Goal: Task Accomplishment & Management: Use online tool/utility

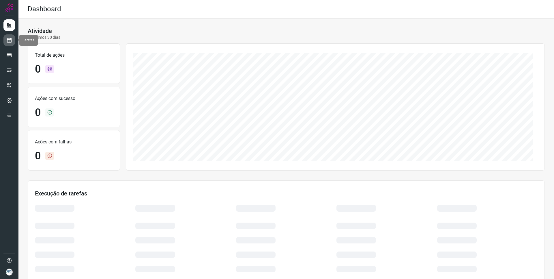
click at [5, 40] on link at bounding box center [9, 40] width 12 height 12
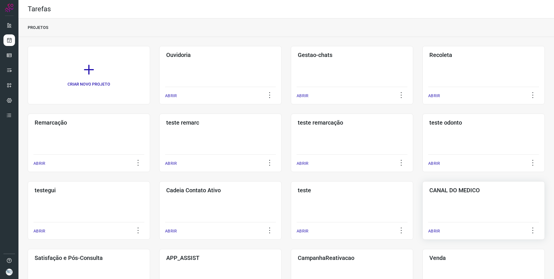
click at [459, 191] on h3 "CANAL DO MEDICO" at bounding box center [484, 190] width 109 height 7
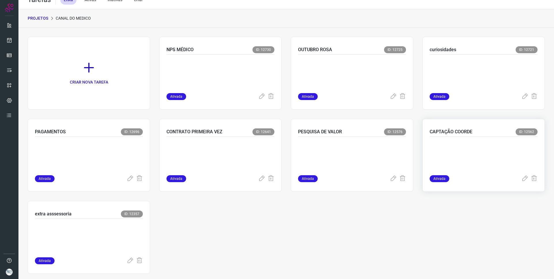
scroll to position [18, 0]
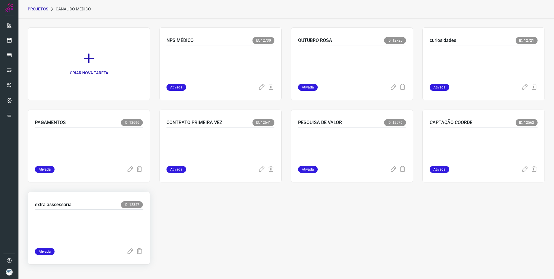
click at [65, 200] on div "extra asssessoria ID: 12357 Ativada" at bounding box center [89, 227] width 122 height 73
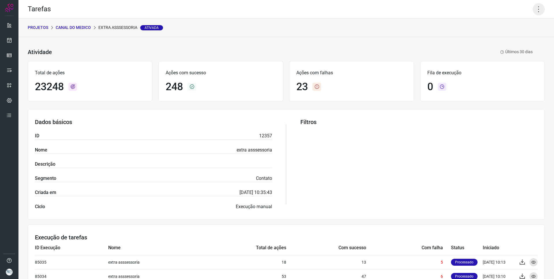
click at [533, 9] on icon at bounding box center [539, 9] width 12 height 12
click at [511, 27] on li "Editar" at bounding box center [514, 26] width 53 height 9
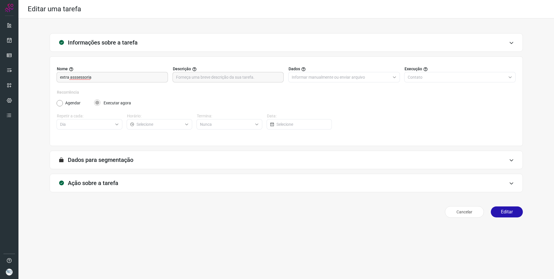
type input "Centro Médico Pastore - Canal do Médico"
click at [513, 182] on icon at bounding box center [511, 183] width 5 height 5
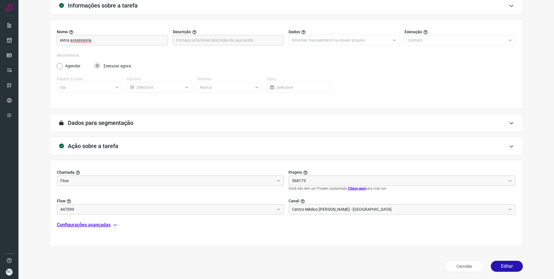
scroll to position [38, 0]
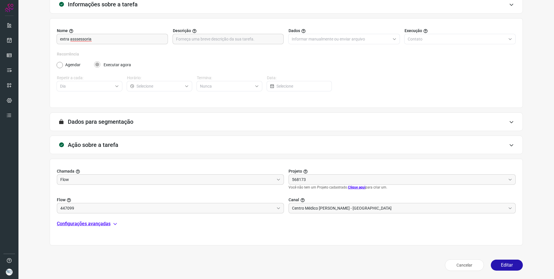
type input "EXTRAS ASSESSORIA"
type input "Canal do médico"
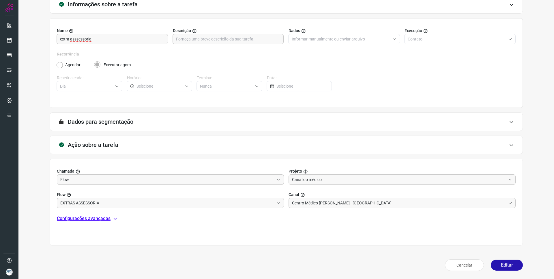
click at [110, 226] on div "Chamada Flow Projeto Canal do médico Flow EXTRAS ASSESSORIA Canal Centro Médico…" at bounding box center [287, 202] width 474 height 87
click at [108, 220] on p "Configurações avançadas" at bounding box center [84, 218] width 54 height 7
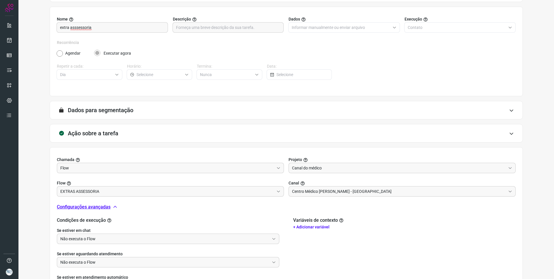
scroll to position [105, 0]
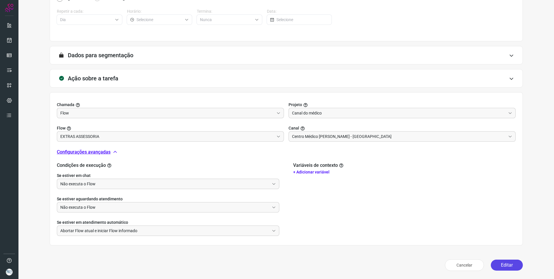
click at [503, 264] on button "Editar" at bounding box center [507, 264] width 32 height 11
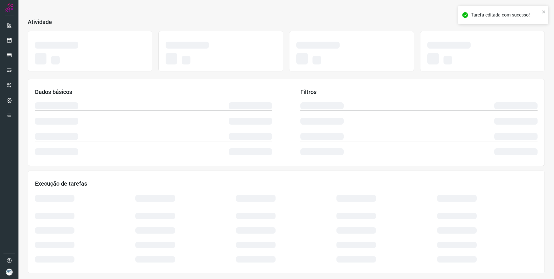
scroll to position [20, 0]
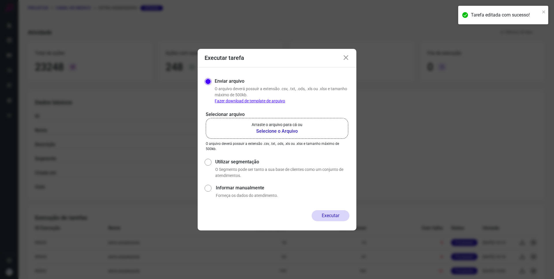
click at [269, 130] on b "Selecione o Arquivo" at bounding box center [277, 131] width 51 height 7
click at [0, 0] on input "Arraste o arquivo para cá ou Selecione o Arquivo" at bounding box center [0, 0] width 0 height 0
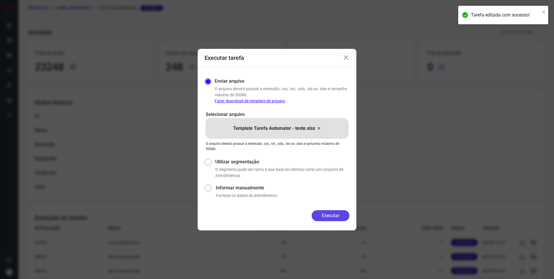
click at [336, 214] on button "Executar" at bounding box center [331, 215] width 38 height 11
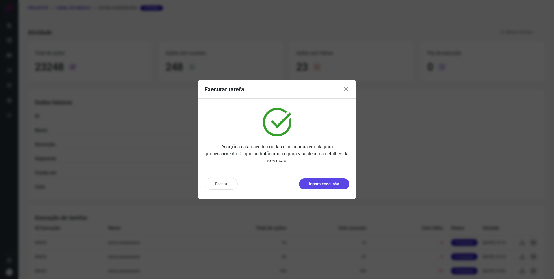
click at [318, 187] on button "Ir para execução" at bounding box center [324, 183] width 51 height 11
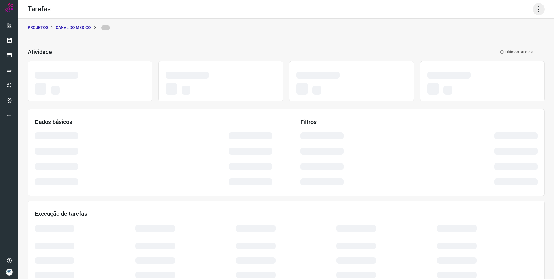
click at [535, 13] on icon at bounding box center [539, 9] width 12 height 12
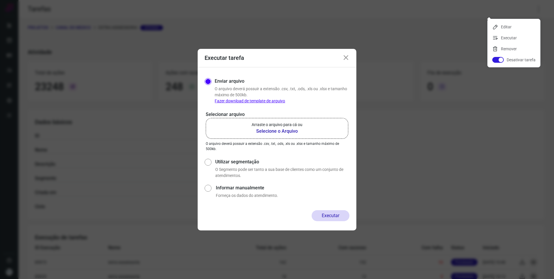
click at [275, 129] on b "Selecione o Arquivo" at bounding box center [277, 131] width 51 height 7
click at [0, 0] on input "Arraste o arquivo para cá ou Selecione o Arquivo" at bounding box center [0, 0] width 0 height 0
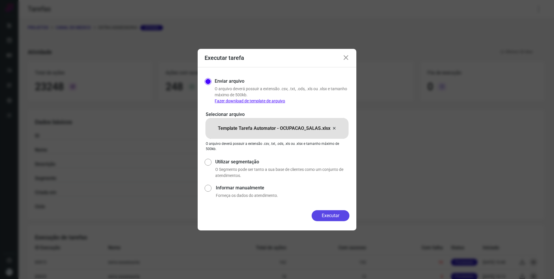
click at [331, 217] on button "Executar" at bounding box center [331, 215] width 38 height 11
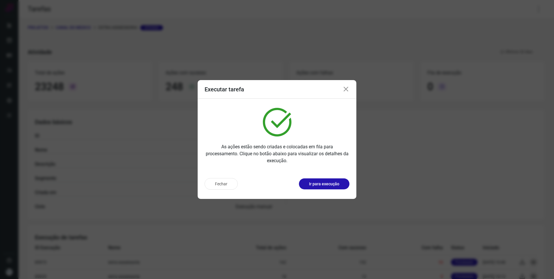
click at [330, 185] on p "Ir para execução" at bounding box center [324, 184] width 30 height 6
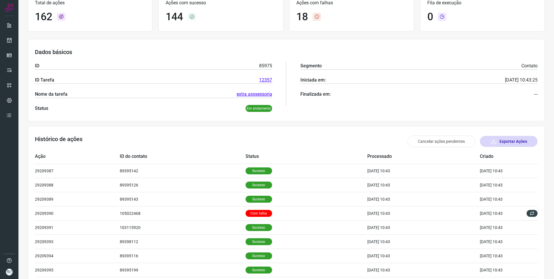
scroll to position [44, 0]
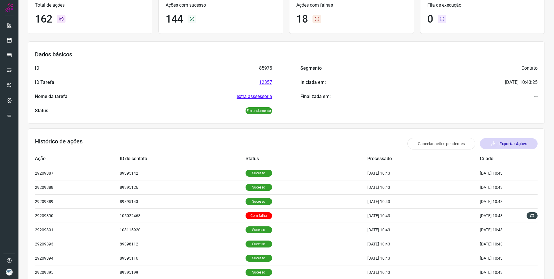
click at [528, 140] on button "Exportar Ações" at bounding box center [509, 143] width 58 height 11
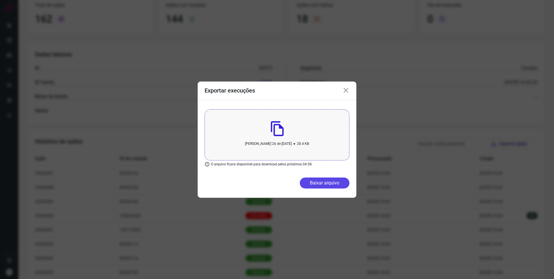
click at [329, 180] on button "Baixar arquivo" at bounding box center [325, 182] width 50 height 11
click at [324, 183] on button "Baixar arquivo" at bounding box center [325, 182] width 50 height 11
click at [345, 88] on icon at bounding box center [346, 90] width 7 height 7
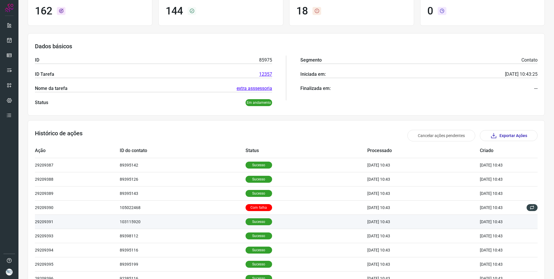
scroll to position [102, 0]
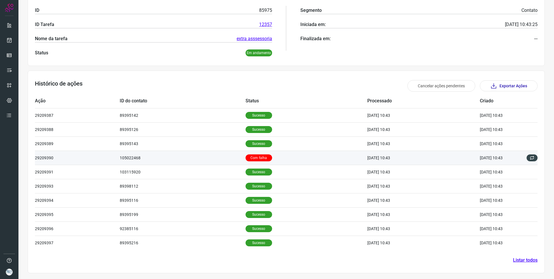
click at [288, 153] on td "Com falha" at bounding box center [307, 157] width 122 height 14
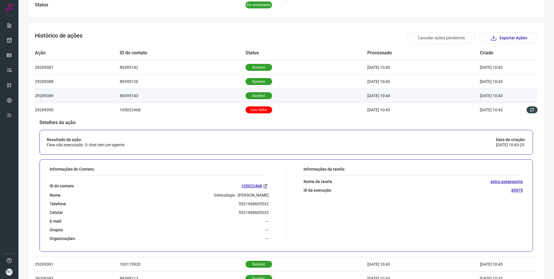
scroll to position [159, 0]
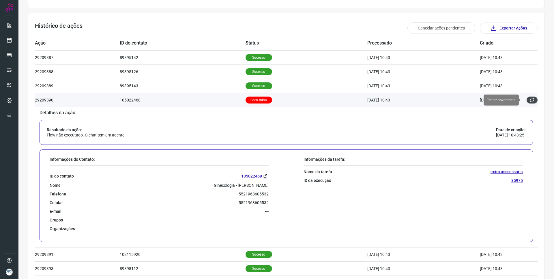
click at [530, 98] on icon at bounding box center [532, 100] width 5 height 5
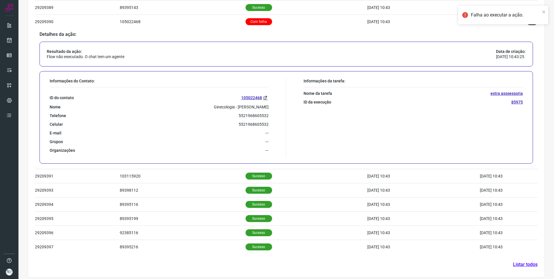
scroll to position [242, 0]
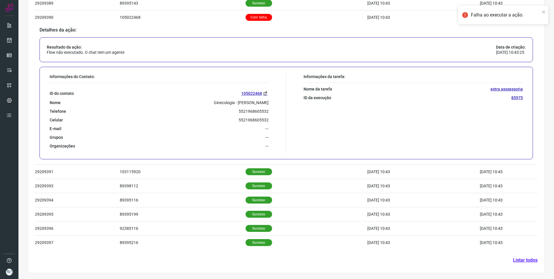
click at [528, 261] on link "Listar todos" at bounding box center [525, 259] width 25 height 7
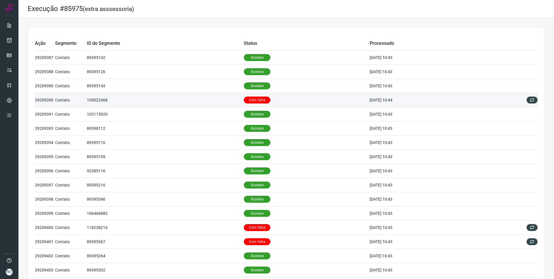
click at [202, 96] on td "105022468" at bounding box center [165, 100] width 157 height 14
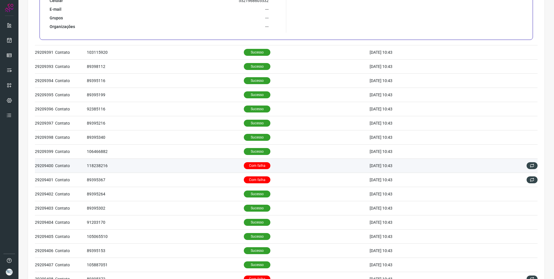
click at [296, 169] on td "Com falha" at bounding box center [307, 165] width 126 height 14
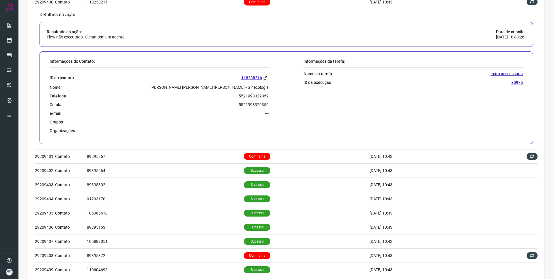
scroll to position [235, 0]
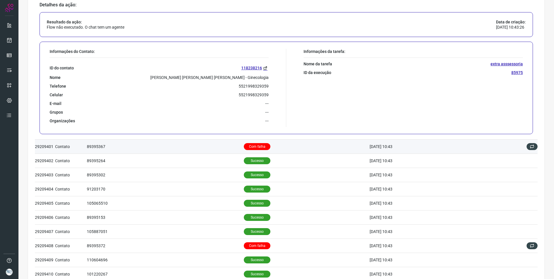
click at [295, 140] on td "Com falha" at bounding box center [307, 146] width 126 height 14
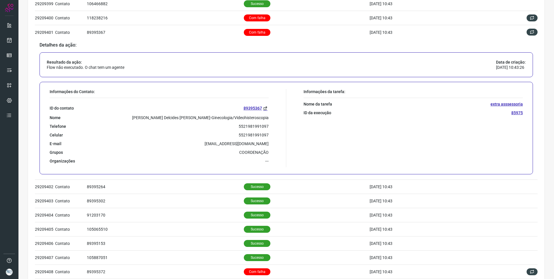
scroll to position [211, 0]
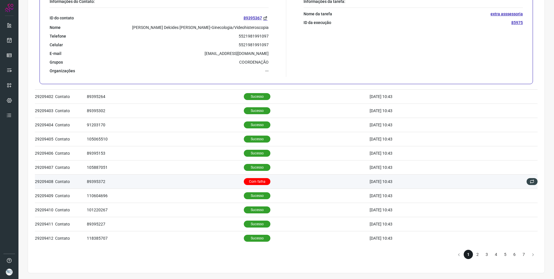
click at [204, 178] on td "89395372" at bounding box center [165, 181] width 157 height 14
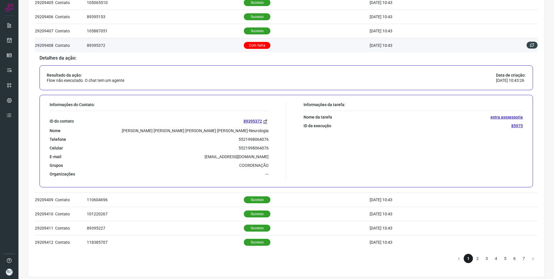
scroll to position [299, 0]
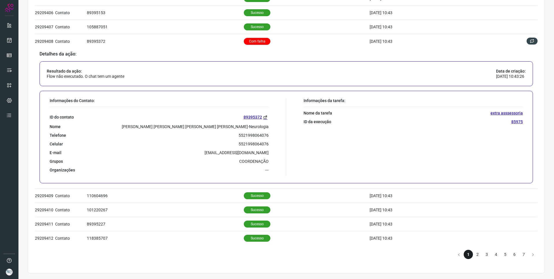
click at [473, 254] on li "2" at bounding box center [477, 254] width 9 height 9
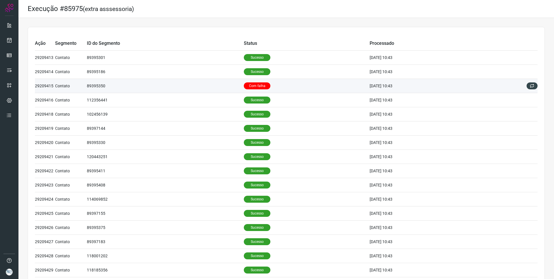
click at [207, 84] on td "89395350" at bounding box center [165, 86] width 157 height 14
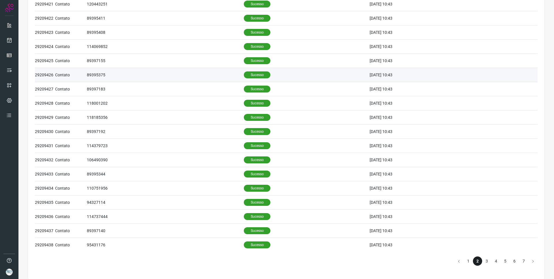
scroll to position [299, 0]
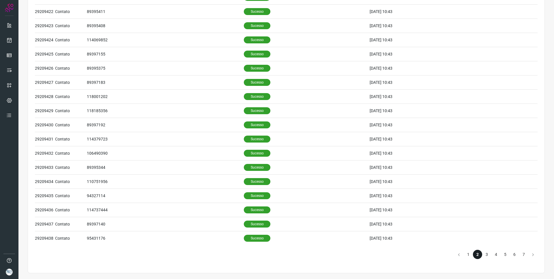
click at [483, 253] on li "3" at bounding box center [487, 254] width 9 height 9
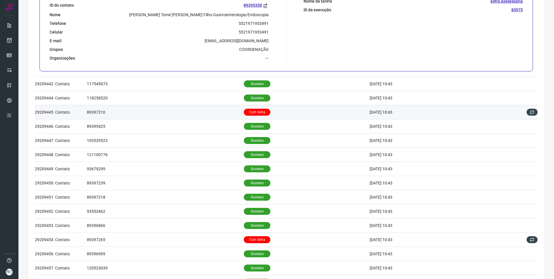
scroll to position [68, 0]
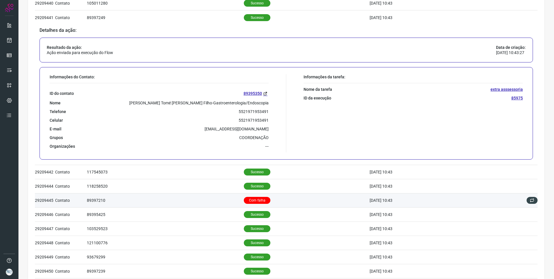
click at [196, 194] on td "89397210" at bounding box center [165, 200] width 157 height 14
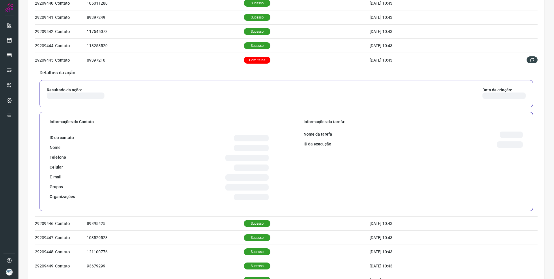
scroll to position [97, 0]
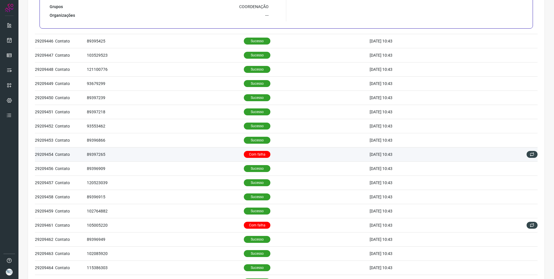
click at [299, 154] on td "Com falha" at bounding box center [307, 154] width 126 height 14
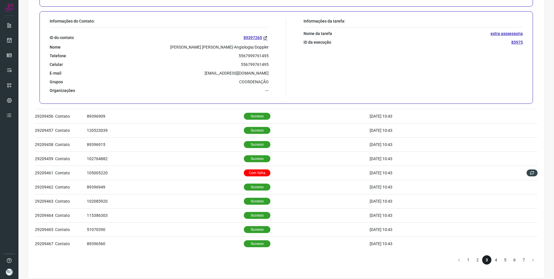
scroll to position [299, 0]
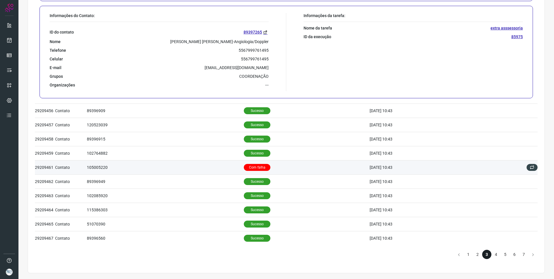
click at [297, 167] on td "Com falha" at bounding box center [307, 167] width 126 height 14
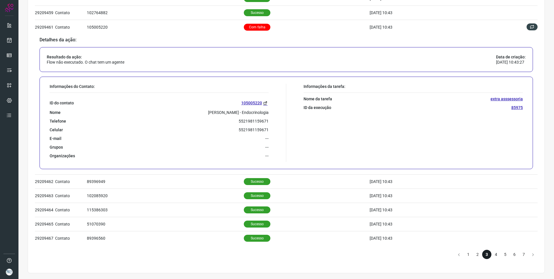
click at [492, 254] on li "4" at bounding box center [496, 254] width 9 height 9
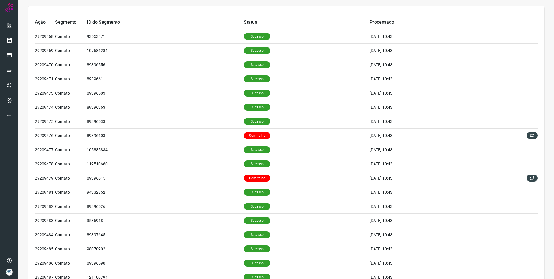
scroll to position [11, 0]
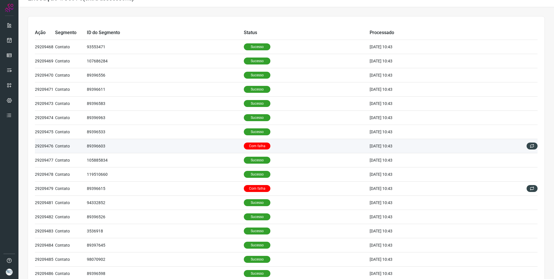
click at [283, 143] on td "Com falha" at bounding box center [307, 146] width 126 height 14
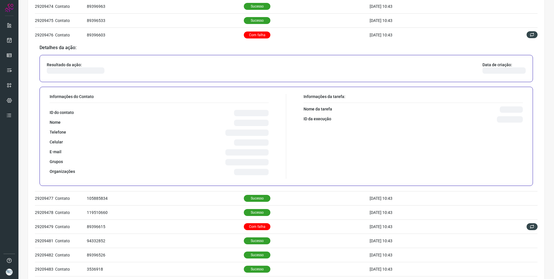
scroll to position [126, 0]
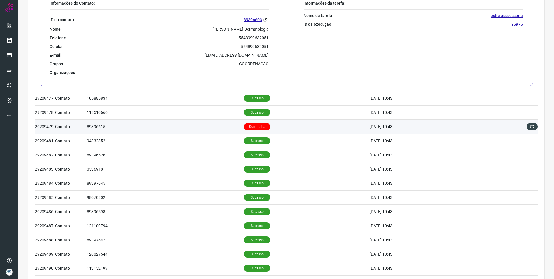
click at [281, 124] on td "Com falha" at bounding box center [307, 126] width 126 height 14
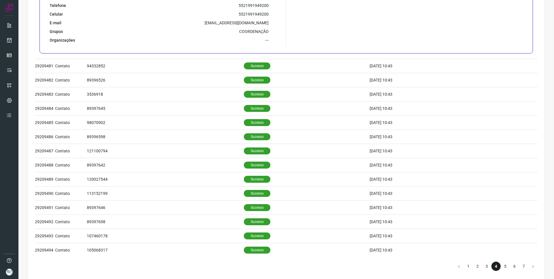
scroll to position [299, 0]
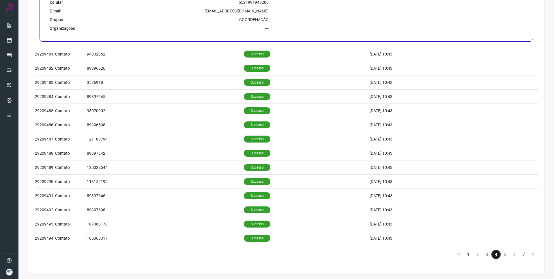
click at [502, 256] on li "5" at bounding box center [505, 254] width 9 height 9
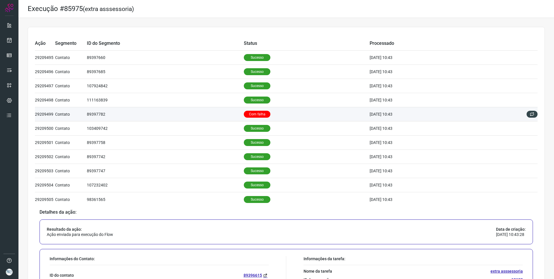
click at [177, 109] on td "89397782" at bounding box center [165, 114] width 157 height 14
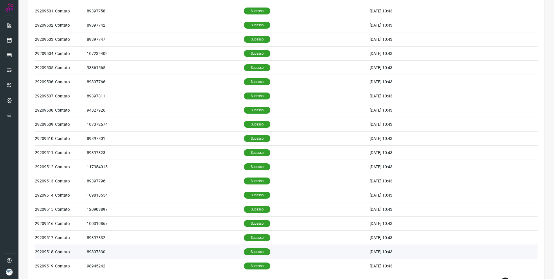
scroll to position [299, 0]
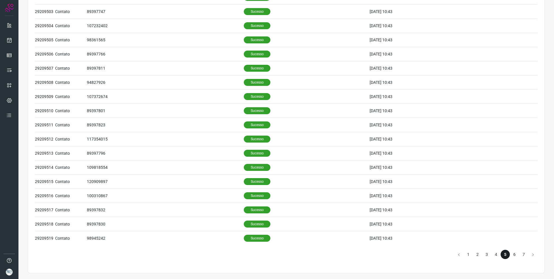
click at [512, 254] on li "6" at bounding box center [514, 254] width 9 height 9
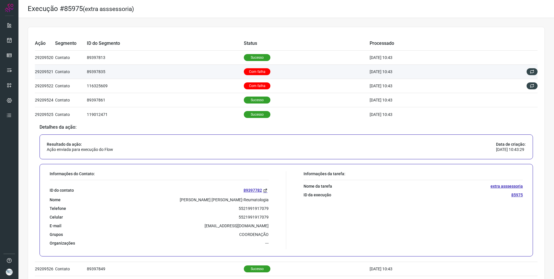
click at [202, 69] on td "89397835" at bounding box center [165, 72] width 157 height 14
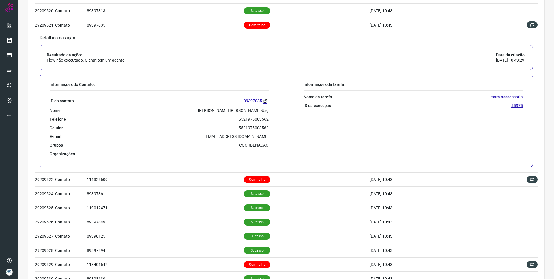
scroll to position [87, 0]
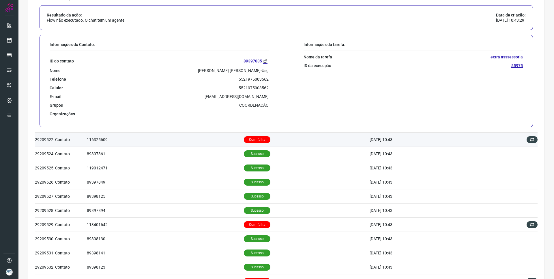
click at [198, 135] on td "116325609" at bounding box center [165, 139] width 157 height 14
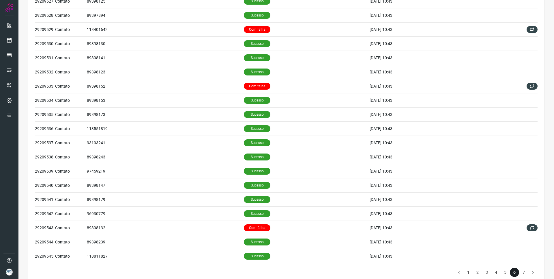
scroll to position [299, 0]
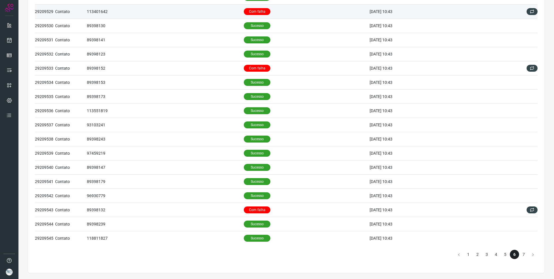
click at [197, 16] on td "113401642" at bounding box center [165, 11] width 157 height 14
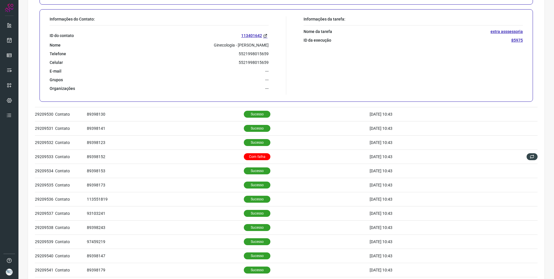
scroll to position [217, 0]
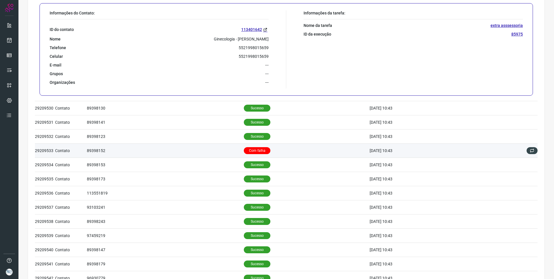
click at [201, 146] on td "89398152" at bounding box center [165, 150] width 157 height 14
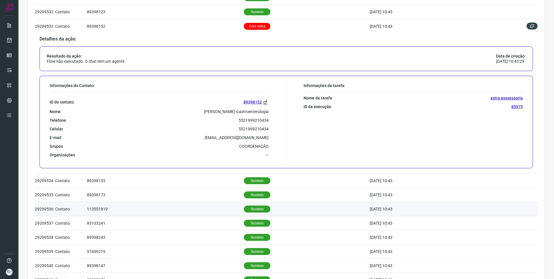
scroll to position [222, 0]
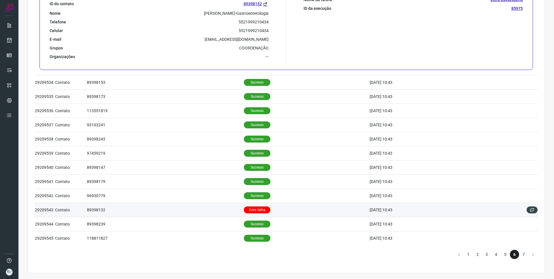
click at [208, 204] on td "89398132" at bounding box center [165, 209] width 157 height 14
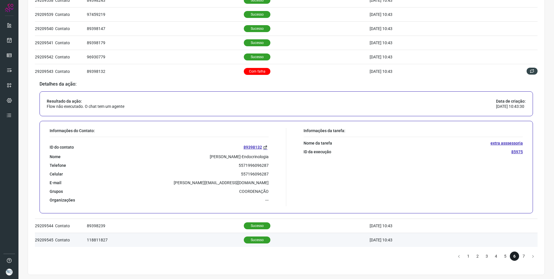
scroll to position [299, 0]
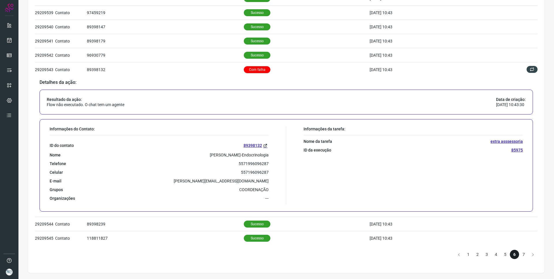
click at [520, 254] on li "7" at bounding box center [524, 254] width 9 height 9
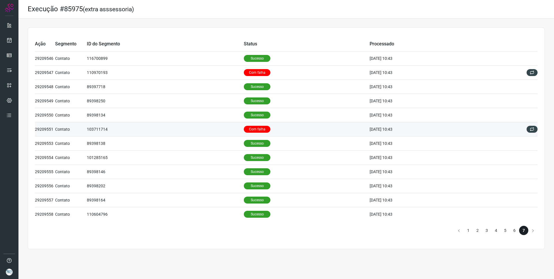
click at [203, 135] on td "103711714" at bounding box center [165, 129] width 157 height 14
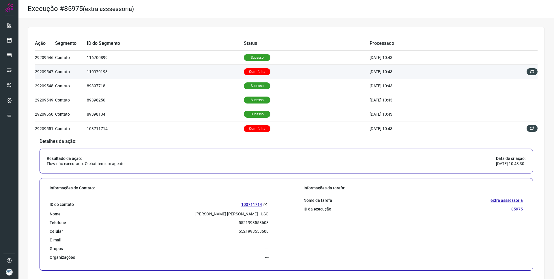
click at [193, 71] on td "110970193" at bounding box center [165, 72] width 157 height 14
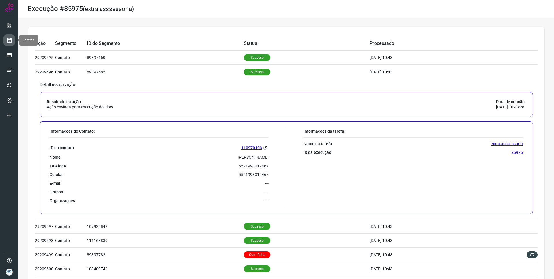
click at [9, 40] on icon at bounding box center [9, 40] width 6 height 6
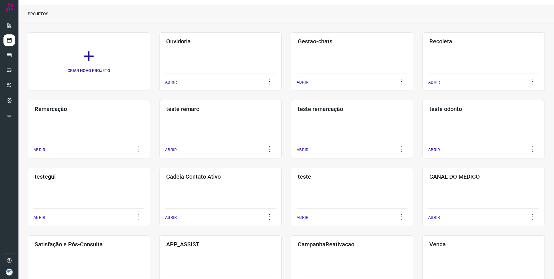
scroll to position [87, 0]
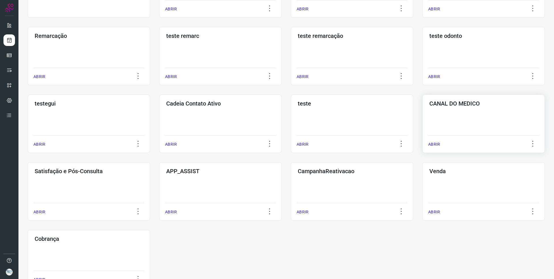
click at [451, 123] on div "CANAL DO MEDICO ABRIR" at bounding box center [484, 123] width 122 height 58
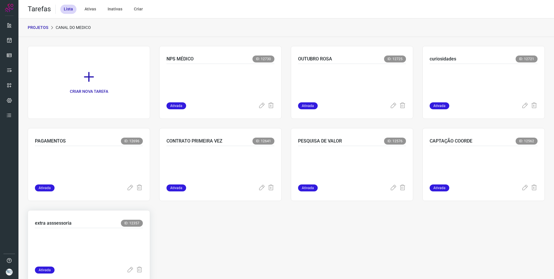
click at [76, 222] on div "extra asssessoria ID: 12357" at bounding box center [89, 223] width 108 height 8
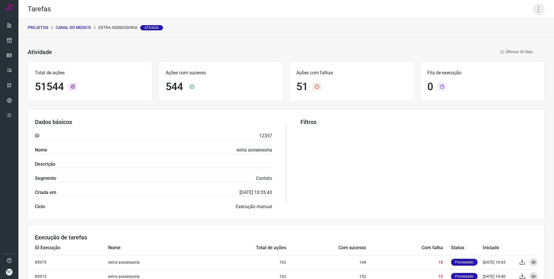
click at [533, 12] on icon at bounding box center [539, 9] width 12 height 12
click at [508, 36] on li "Executar" at bounding box center [514, 37] width 53 height 9
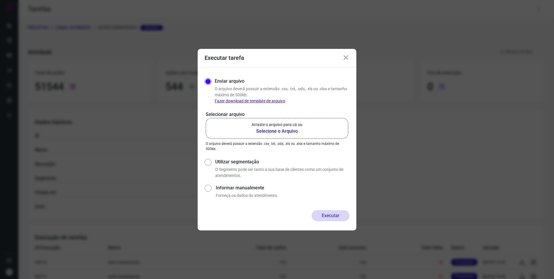
click at [282, 132] on b "Selecione o Arquivo" at bounding box center [277, 131] width 51 height 7
click at [0, 0] on input "Arraste o arquivo para cá ou Selecione o Arquivo" at bounding box center [0, 0] width 0 height 0
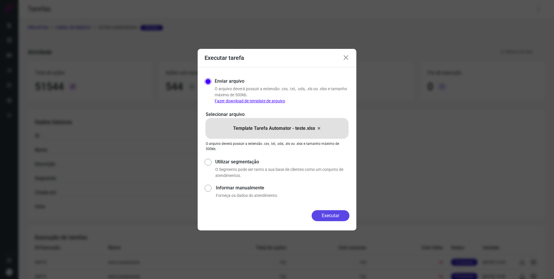
click at [327, 216] on button "Executar" at bounding box center [331, 215] width 38 height 11
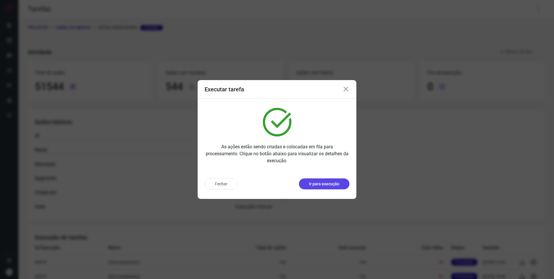
click at [330, 184] on p "Ir para execução" at bounding box center [324, 184] width 30 height 6
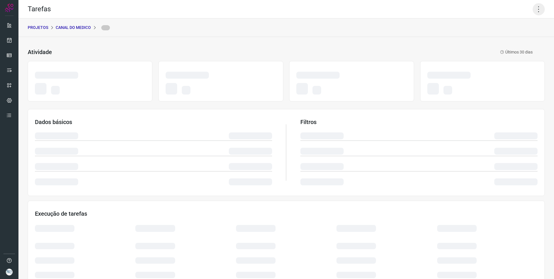
click at [534, 9] on icon at bounding box center [539, 9] width 12 height 12
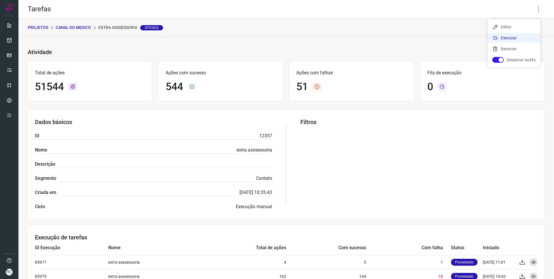
click at [510, 37] on li "Executar" at bounding box center [514, 37] width 53 height 9
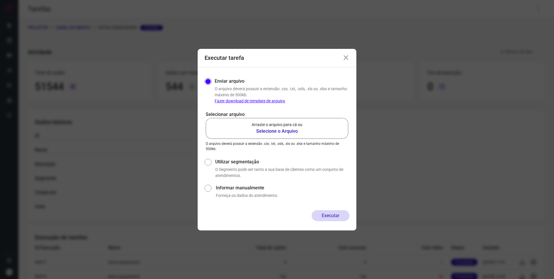
click at [290, 130] on b "Selecione o Arquivo" at bounding box center [277, 131] width 51 height 7
click at [0, 0] on input "Arraste o arquivo para cá ou Selecione o Arquivo" at bounding box center [0, 0] width 0 height 0
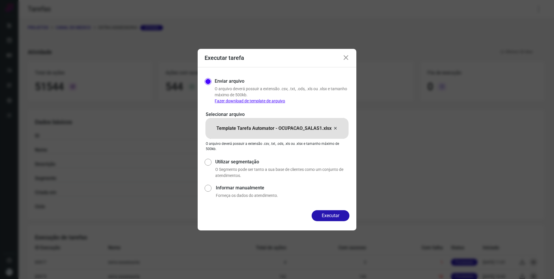
click at [331, 215] on button "Executar" at bounding box center [331, 215] width 38 height 11
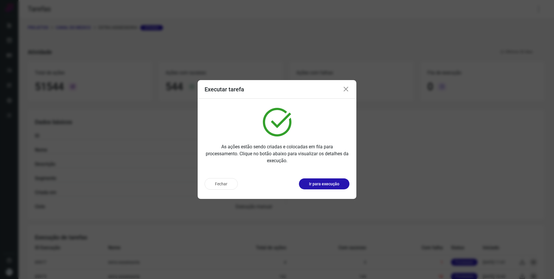
click at [332, 187] on p "Ir para execução" at bounding box center [324, 184] width 30 height 6
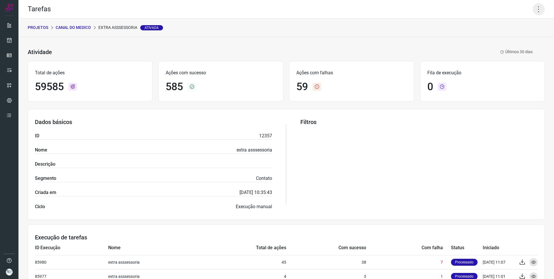
click at [535, 13] on icon at bounding box center [539, 9] width 12 height 12
click at [511, 40] on li "Executar" at bounding box center [514, 37] width 53 height 9
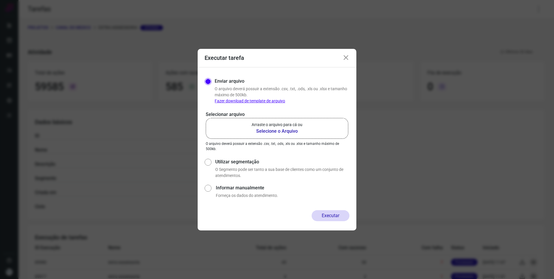
click at [287, 130] on b "Selecione o Arquivo" at bounding box center [277, 131] width 51 height 7
click at [0, 0] on input "Arraste o arquivo para cá ou Selecione o Arquivo" at bounding box center [0, 0] width 0 height 0
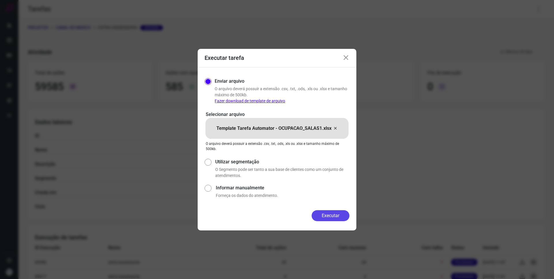
click at [340, 214] on button "Executar" at bounding box center [331, 215] width 38 height 11
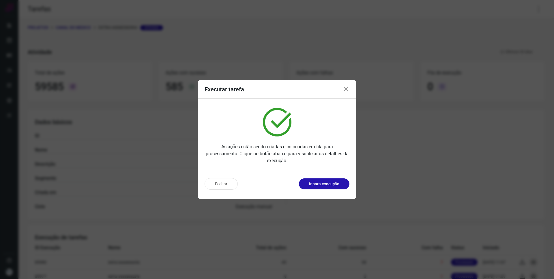
click at [337, 187] on button "Ir para execução" at bounding box center [324, 183] width 51 height 11
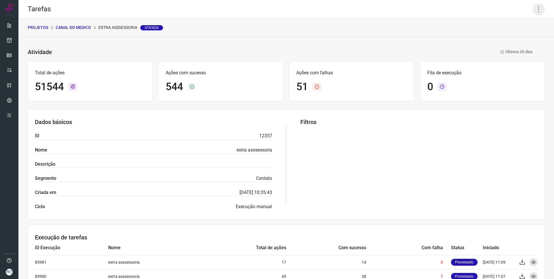
click at [533, 8] on icon at bounding box center [539, 9] width 12 height 12
click at [499, 38] on li "Executar" at bounding box center [514, 37] width 53 height 9
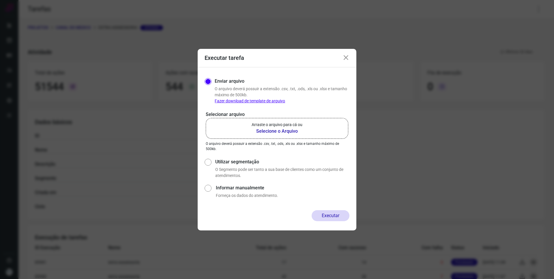
click at [287, 133] on b "Selecione o Arquivo" at bounding box center [277, 131] width 51 height 7
click at [0, 0] on input "Arraste o arquivo para cá ou Selecione o Arquivo" at bounding box center [0, 0] width 0 height 0
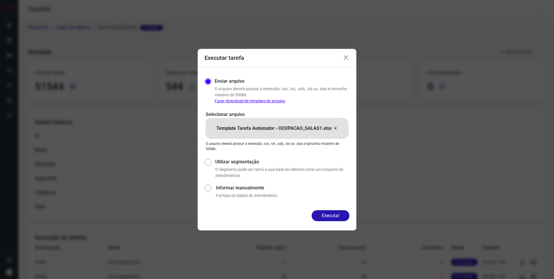
click at [322, 214] on button "Executar" at bounding box center [331, 215] width 38 height 11
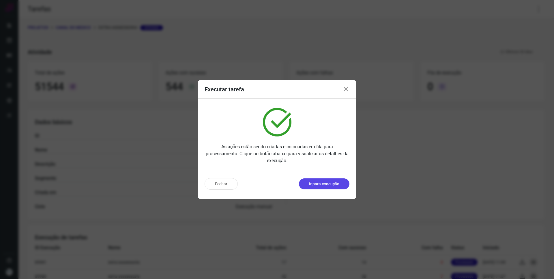
click at [326, 182] on p "Ir para execução" at bounding box center [324, 184] width 30 height 6
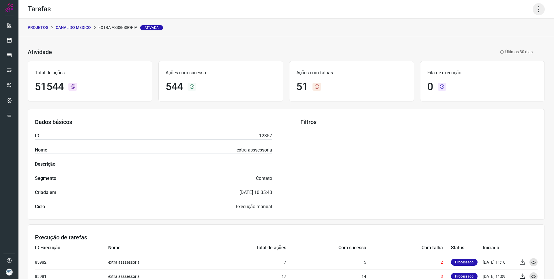
click at [533, 10] on icon at bounding box center [539, 9] width 12 height 12
click at [514, 37] on li "Executar" at bounding box center [514, 37] width 53 height 9
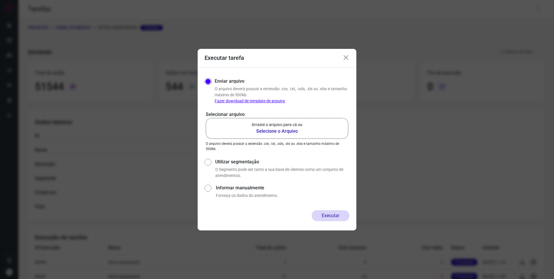
click at [281, 132] on b "Selecione o Arquivo" at bounding box center [277, 131] width 51 height 7
click at [0, 0] on input "Arraste o arquivo para cá ou Selecione o Arquivo" at bounding box center [0, 0] width 0 height 0
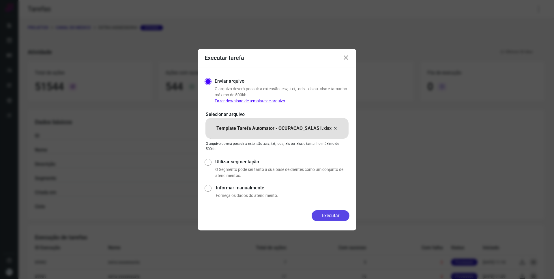
click at [331, 218] on button "Executar" at bounding box center [331, 215] width 38 height 11
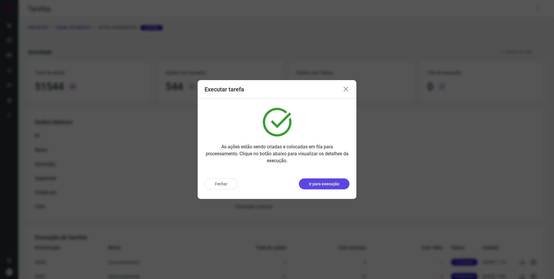
click at [334, 179] on button "Ir para execução" at bounding box center [324, 183] width 51 height 11
